Goal: Task Accomplishment & Management: Use online tool/utility

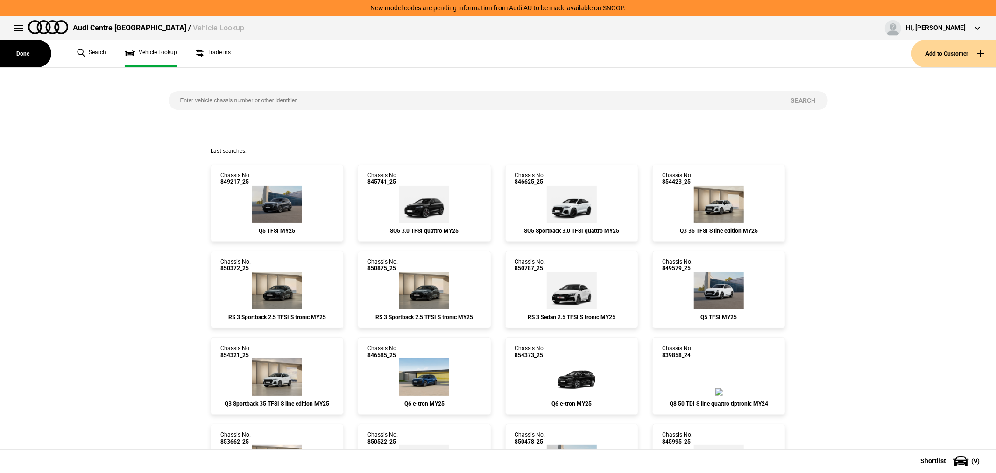
click at [422, 107] on input "search" at bounding box center [474, 100] width 611 height 19
type input "850101"
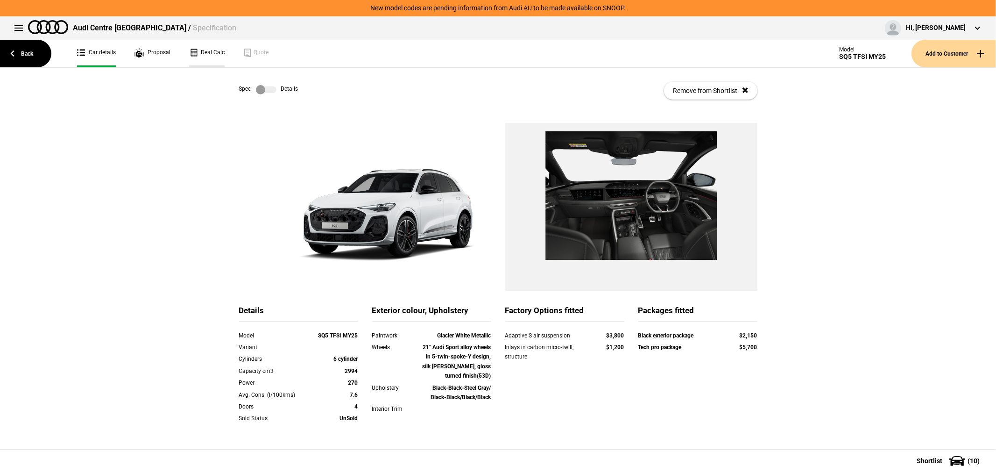
click at [205, 53] on link "Deal Calc" at bounding box center [206, 54] width 35 height 28
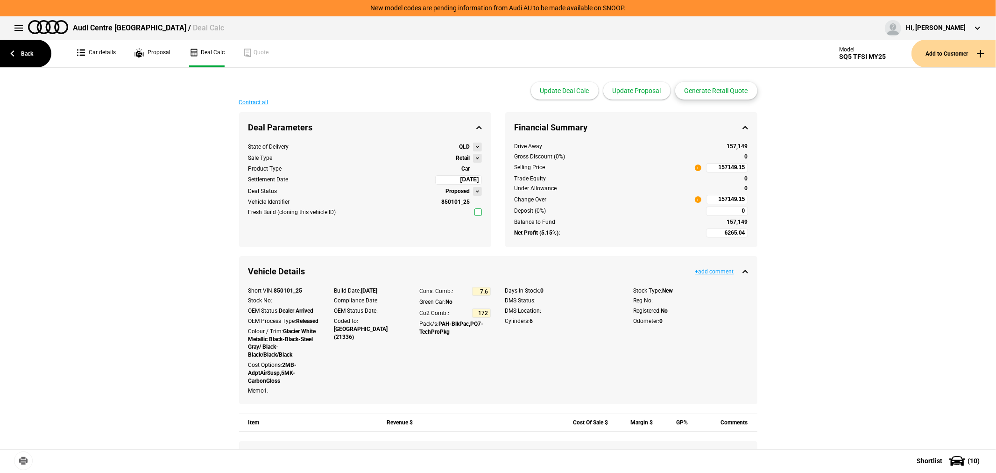
click at [712, 92] on button "Generate Retail Quote" at bounding box center [716, 91] width 82 height 18
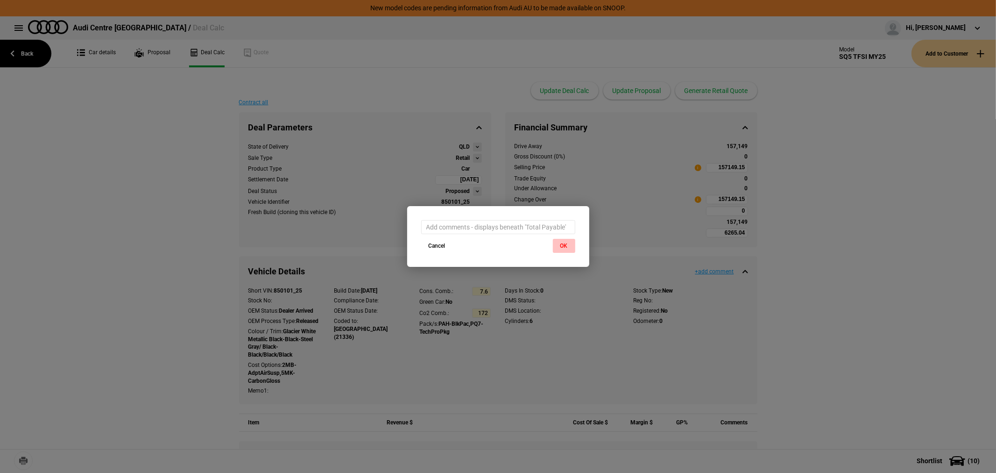
click at [558, 240] on button "OK" at bounding box center [564, 246] width 22 height 14
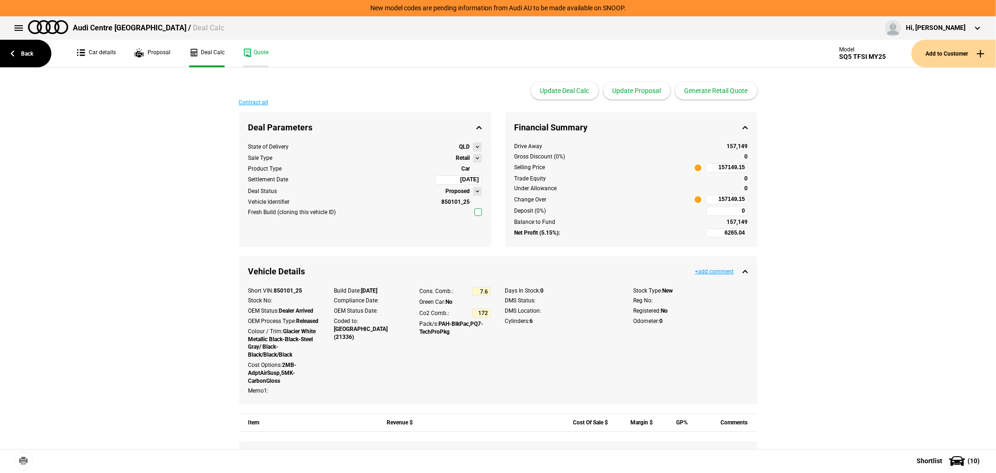
click at [257, 54] on link "Quote" at bounding box center [255, 54] width 25 height 28
